Goal: Task Accomplishment & Management: Manage account settings

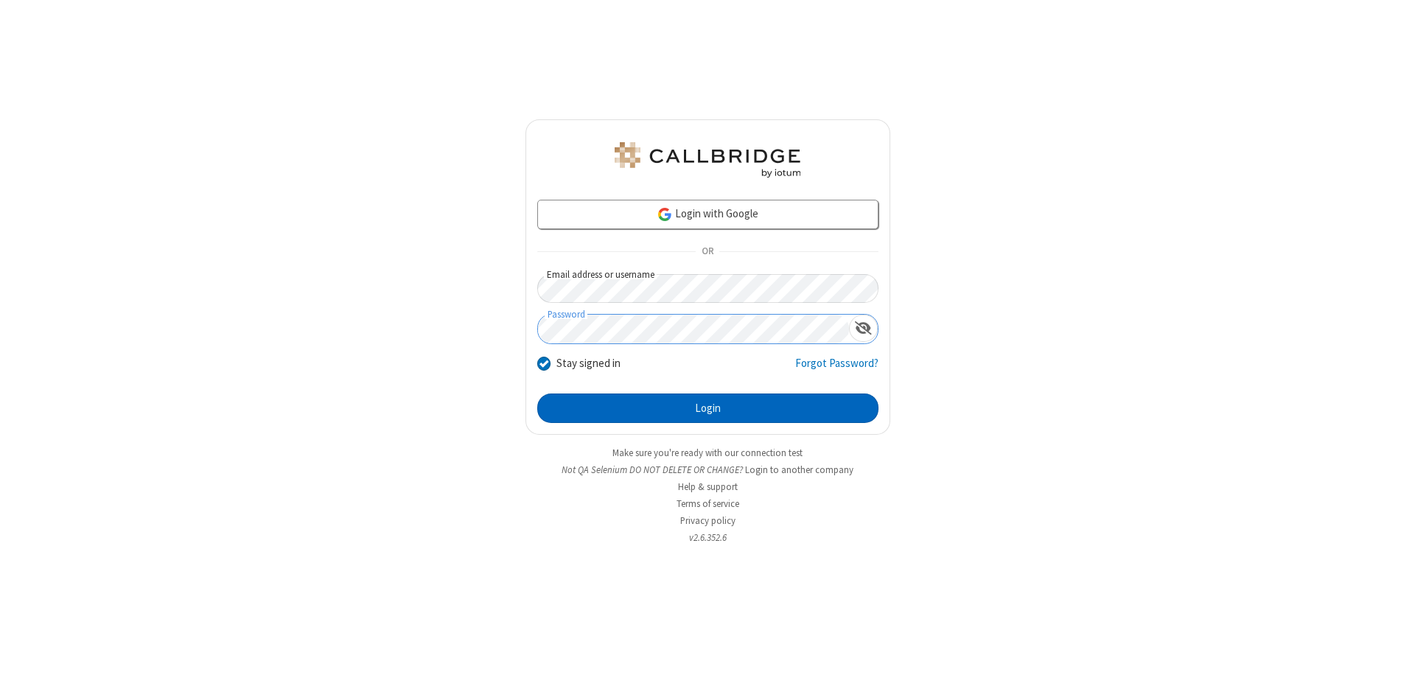
click at [707, 408] on button "Login" at bounding box center [707, 407] width 341 height 29
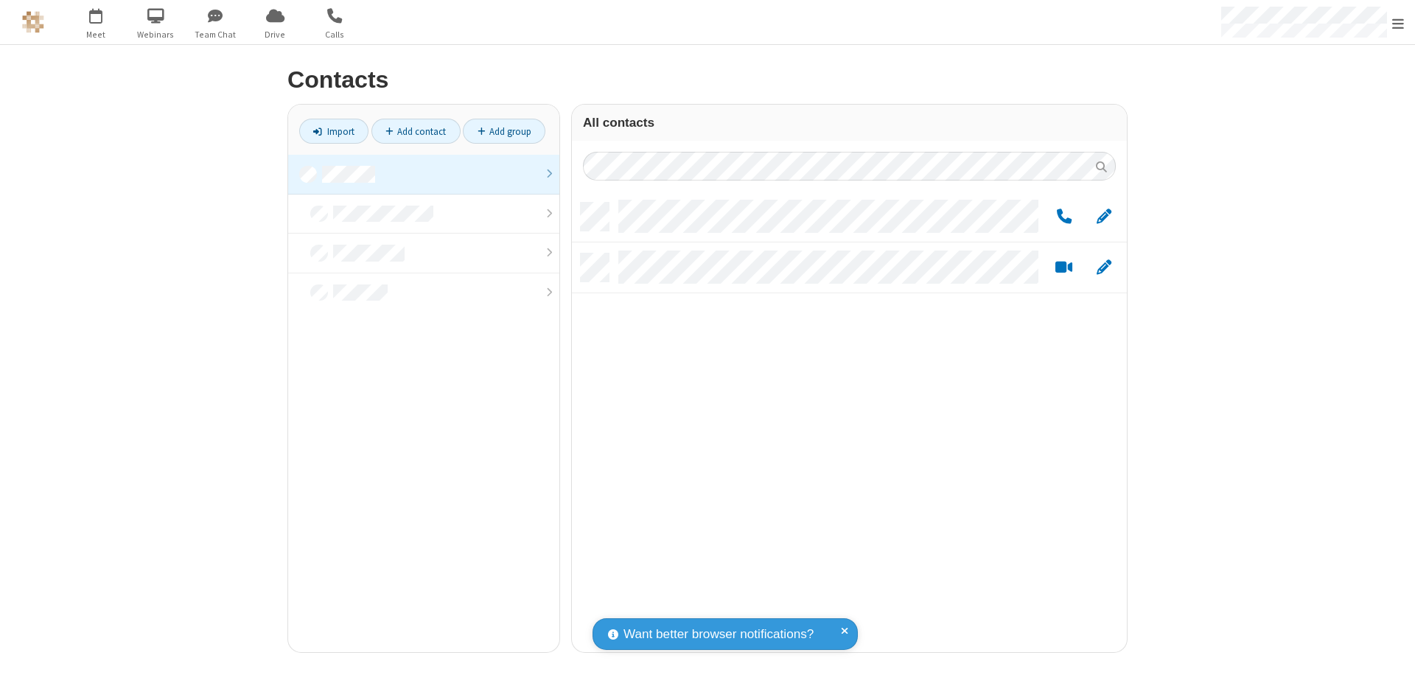
scroll to position [449, 544]
click at [424, 174] on link at bounding box center [423, 175] width 271 height 40
click at [1104, 216] on span "Edit" at bounding box center [1103, 217] width 15 height 18
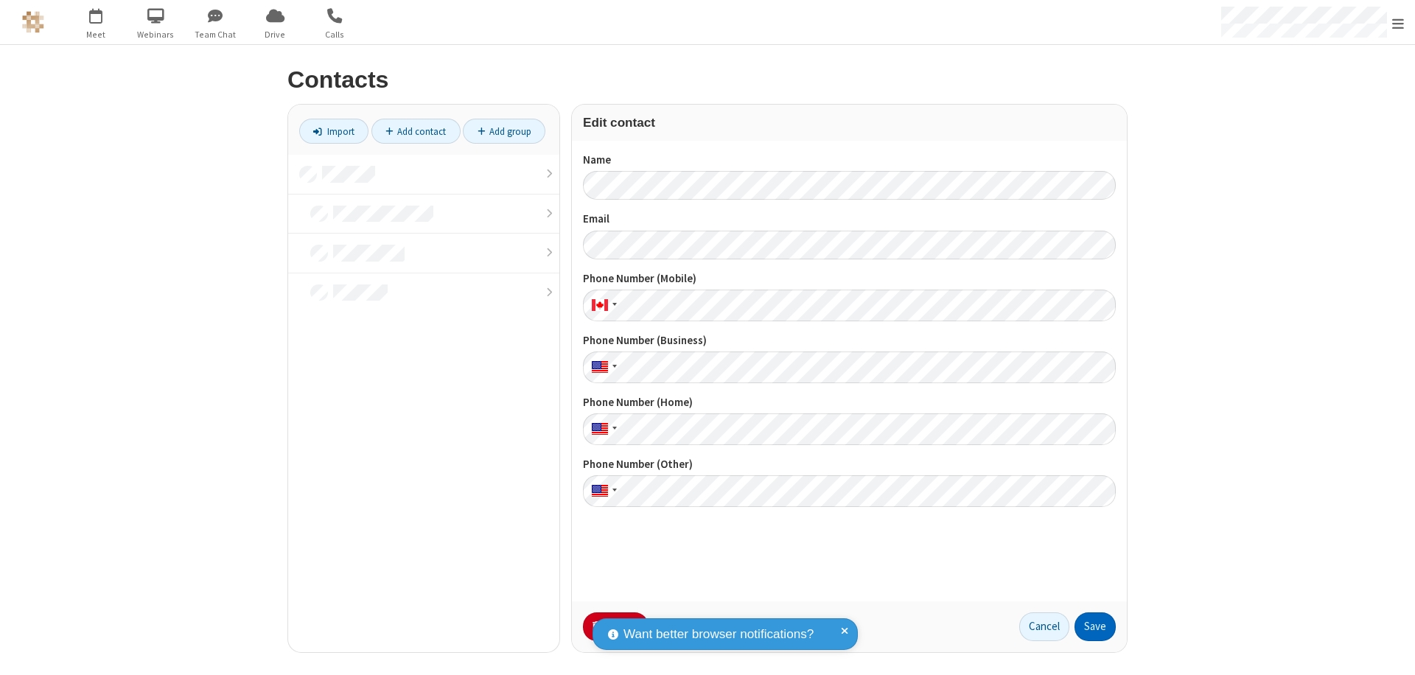
click at [1095, 626] on button "Save" at bounding box center [1094, 626] width 41 height 29
